Goal: Transaction & Acquisition: Purchase product/service

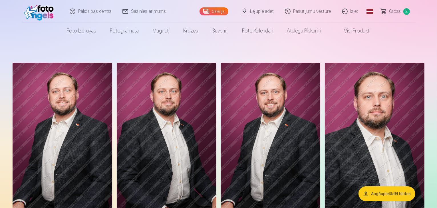
click at [257, 15] on link "Lejupielādēt" at bounding box center [258, 11] width 43 height 23
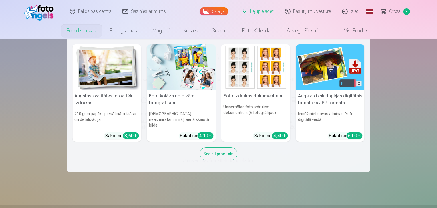
click at [111, 66] on img at bounding box center [107, 68] width 69 height 46
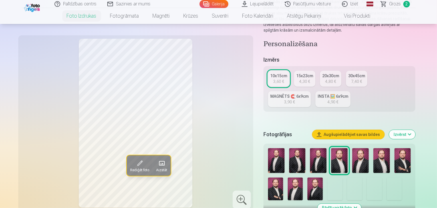
scroll to position [143, 0]
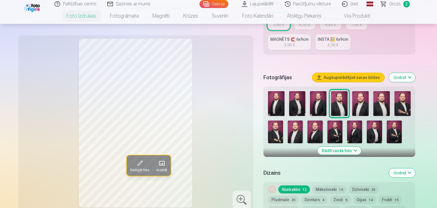
click at [277, 91] on img at bounding box center [276, 103] width 17 height 25
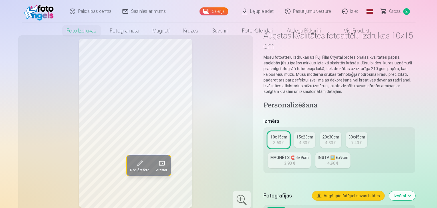
scroll to position [0, 0]
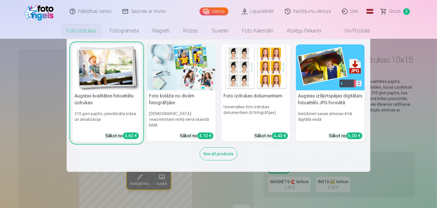
click at [205, 148] on div "See all products" at bounding box center [219, 154] width 38 height 13
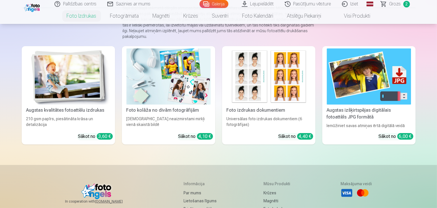
scroll to position [57, 0]
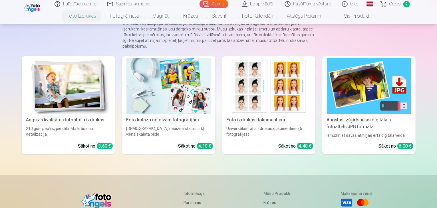
click at [80, 89] on img at bounding box center [68, 86] width 84 height 56
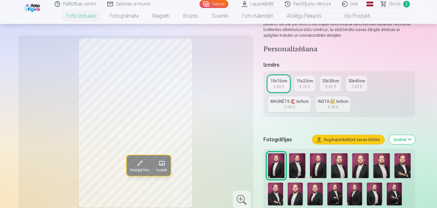
scroll to position [114, 0]
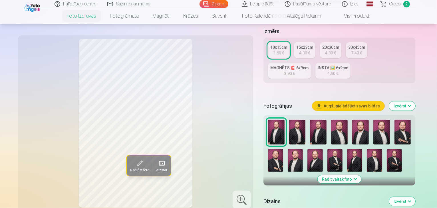
click at [308, 149] on img at bounding box center [315, 160] width 15 height 23
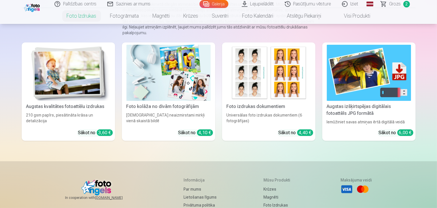
scroll to position [86, 0]
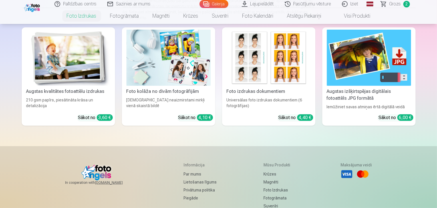
click at [378, 67] on img at bounding box center [369, 58] width 84 height 56
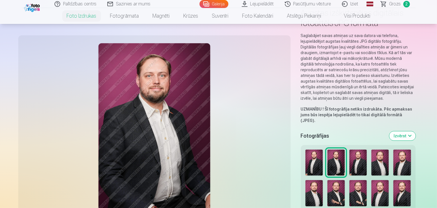
scroll to position [57, 0]
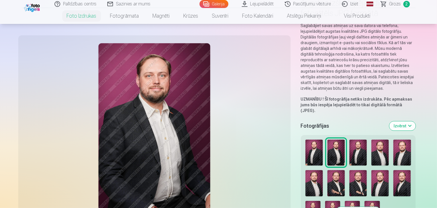
click at [306, 140] on img at bounding box center [314, 153] width 17 height 26
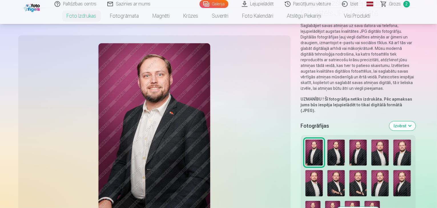
click at [350, 140] on img at bounding box center [358, 153] width 17 height 26
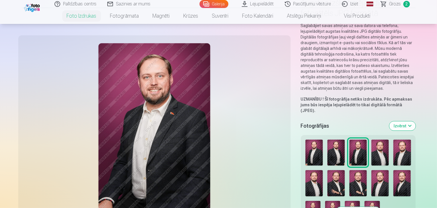
click at [371, 140] on img at bounding box center [379, 153] width 17 height 26
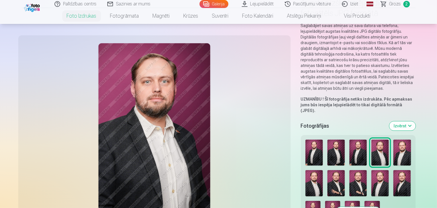
click at [393, 140] on img at bounding box center [401, 153] width 17 height 26
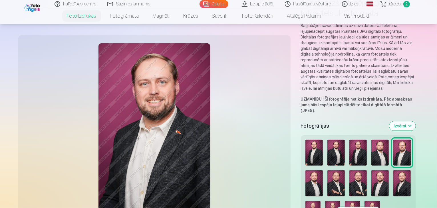
click at [323, 170] on img at bounding box center [314, 183] width 17 height 26
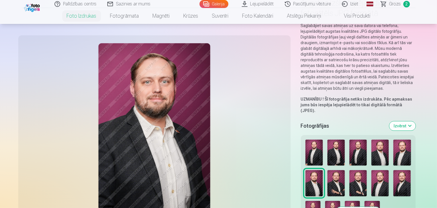
click at [345, 170] on img at bounding box center [336, 183] width 17 height 26
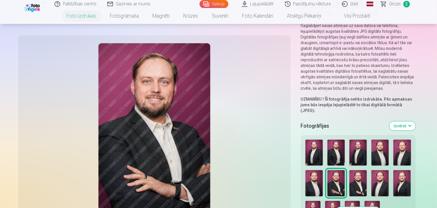
click at [371, 170] on img at bounding box center [379, 183] width 17 height 26
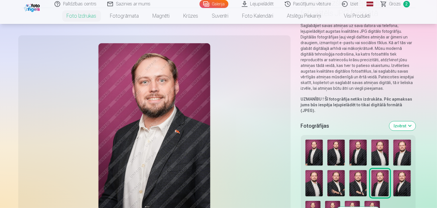
click at [393, 170] on img at bounding box center [401, 183] width 17 height 26
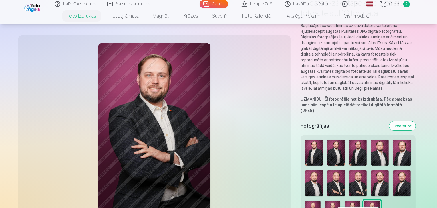
click at [345, 170] on img at bounding box center [336, 183] width 17 height 26
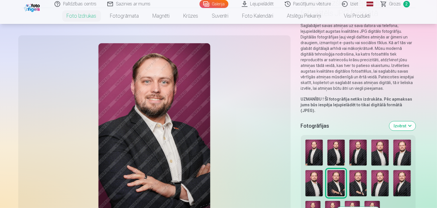
click at [371, 170] on img at bounding box center [379, 183] width 17 height 26
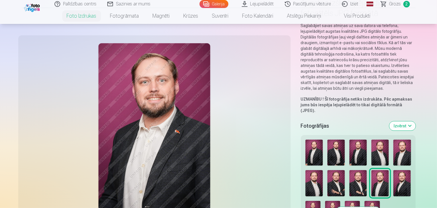
click at [393, 170] on img at bounding box center [401, 183] width 17 height 26
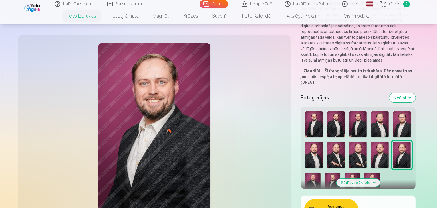
scroll to position [86, 0]
click at [327, 199] on button "Pievienot grozam : 6,00 €" at bounding box center [331, 209] width 54 height 21
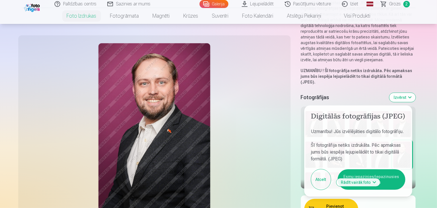
click at [391, 170] on button "Esmu iepazinies/iepazinusies un piekrītu" at bounding box center [372, 180] width 68 height 21
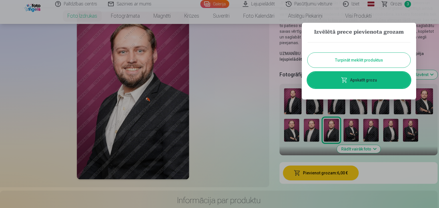
click at [363, 76] on link "Apskatīt grozu" at bounding box center [358, 80] width 103 height 16
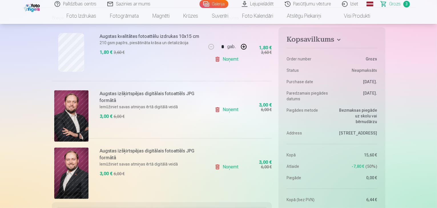
scroll to position [114, 0]
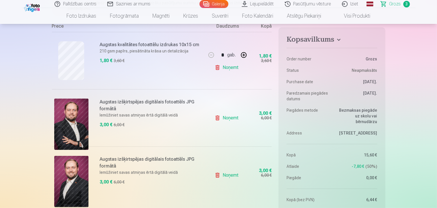
click at [231, 120] on link "Noņemt" at bounding box center [228, 118] width 26 height 11
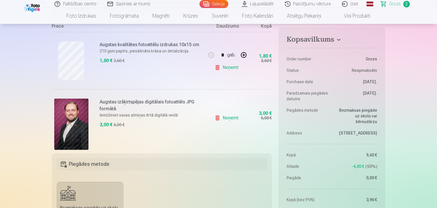
click at [230, 66] on link "Noņemt" at bounding box center [228, 67] width 26 height 11
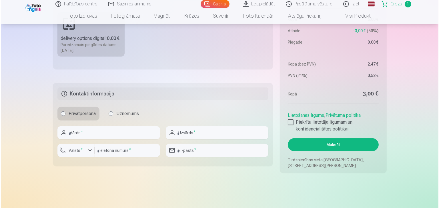
scroll to position [228, 0]
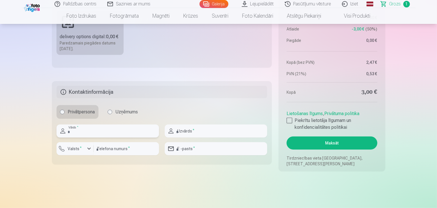
click at [103, 132] on input "text" at bounding box center [108, 131] width 103 height 13
type input "******"
type input "****"
click at [76, 153] on button "Valsts *" at bounding box center [75, 148] width 37 height 13
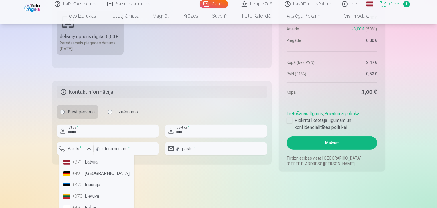
click at [89, 161] on li "+371 Latvija" at bounding box center [96, 162] width 71 height 11
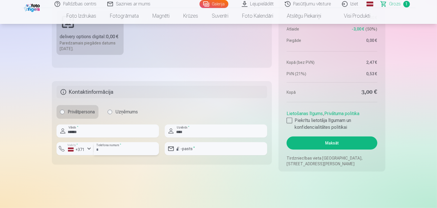
click at [118, 148] on input "number" at bounding box center [126, 148] width 65 height 13
type input "********"
click at [196, 150] on input "email" at bounding box center [216, 148] width 103 height 13
type input "**********"
click at [290, 121] on div at bounding box center [290, 121] width 6 height 6
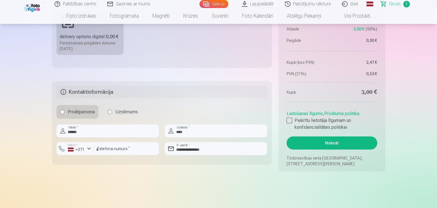
click at [334, 143] on button "Maksāt" at bounding box center [332, 143] width 91 height 13
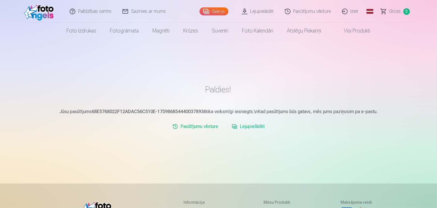
click at [247, 126] on link "Lejupielādēt" at bounding box center [248, 126] width 37 height 11
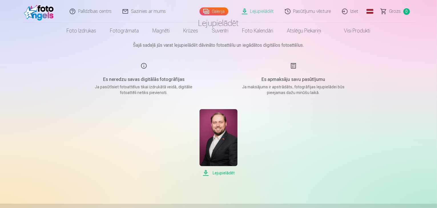
scroll to position [57, 0]
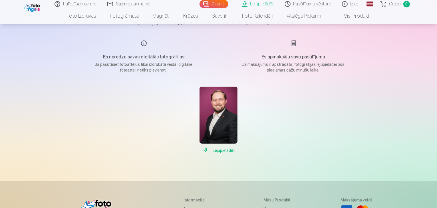
click at [206, 149] on span "Lejupielādēt" at bounding box center [219, 150] width 38 height 7
